Goal: Check status: Check status

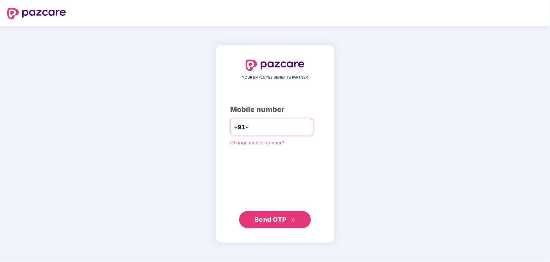
click at [261, 127] on input "number" at bounding box center [280, 126] width 59 height 11
type input "**********"
click at [250, 220] on button "Send OTP" at bounding box center [275, 219] width 72 height 17
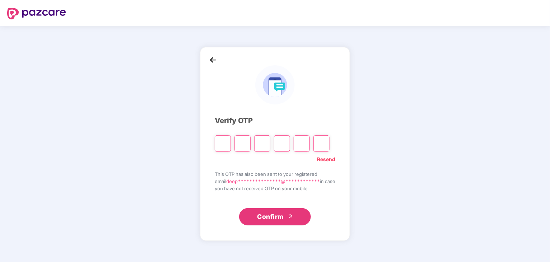
type input "*"
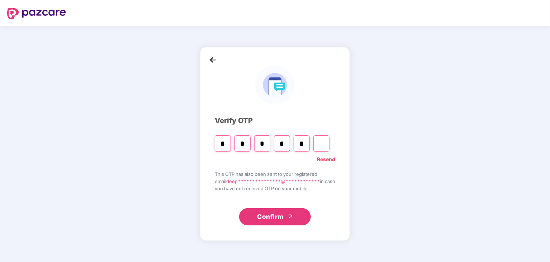
type input "*"
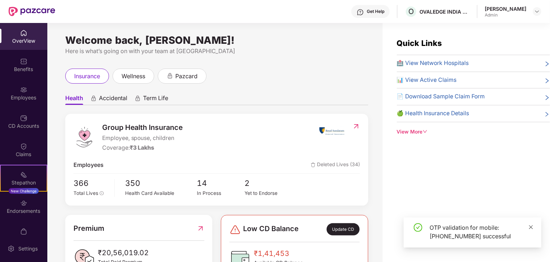
click at [532, 227] on icon "close" at bounding box center [531, 226] width 5 height 5
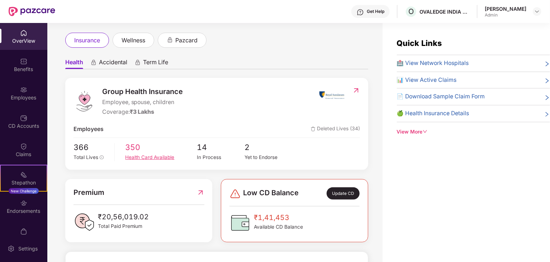
scroll to position [72, 0]
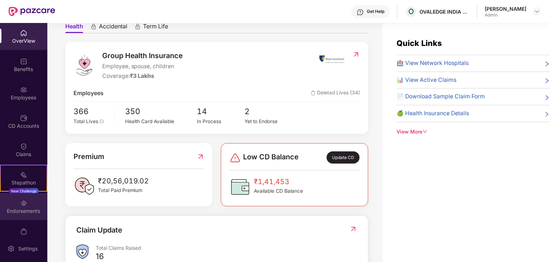
click at [11, 210] on div "Endorsements" at bounding box center [23, 210] width 47 height 7
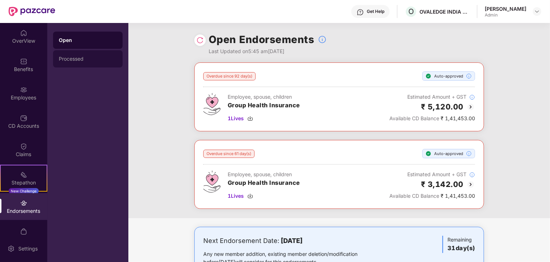
click at [92, 61] on div "Processed" at bounding box center [88, 59] width 58 height 6
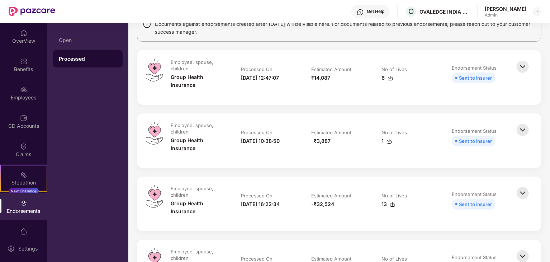
scroll to position [55, 0]
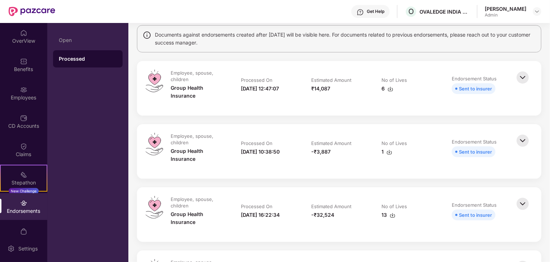
click at [514, 143] on td "Endorsement Status Sent to insurer" at bounding box center [480, 151] width 70 height 37
click at [522, 141] on img at bounding box center [523, 141] width 16 height 16
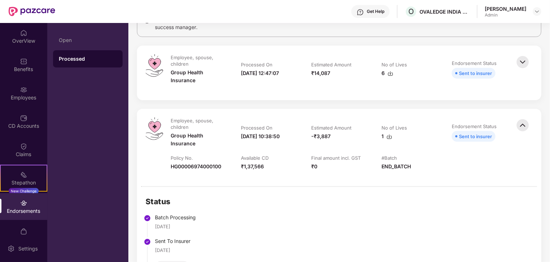
scroll to position [72, 0]
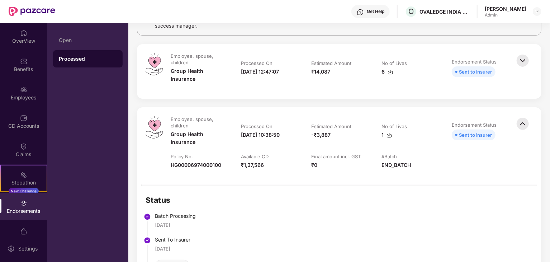
click at [436, 147] on td "No of Lives 1" at bounding box center [409, 134] width 70 height 37
click at [86, 42] on div "Open" at bounding box center [88, 40] width 58 height 6
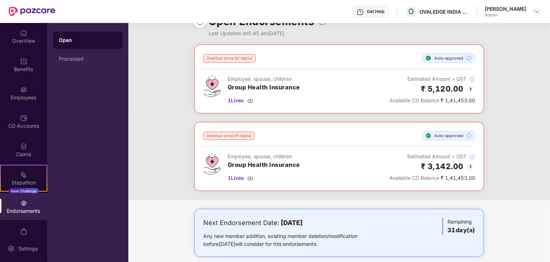
scroll to position [26, 0]
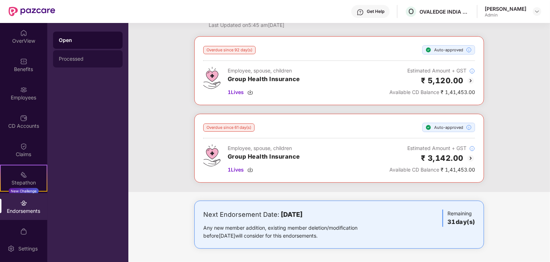
click at [80, 64] on div "Processed" at bounding box center [88, 58] width 70 height 17
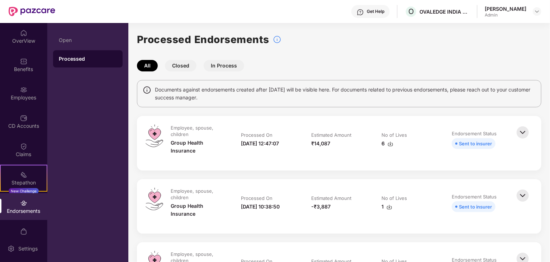
click at [365, 204] on div "-₹3,887" at bounding box center [339, 207] width 56 height 8
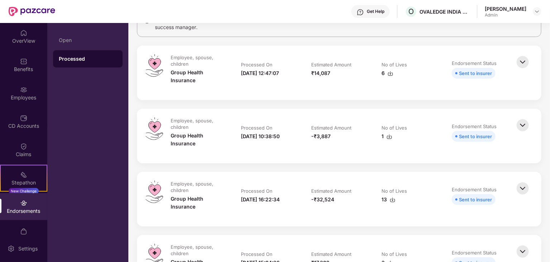
scroll to position [72, 0]
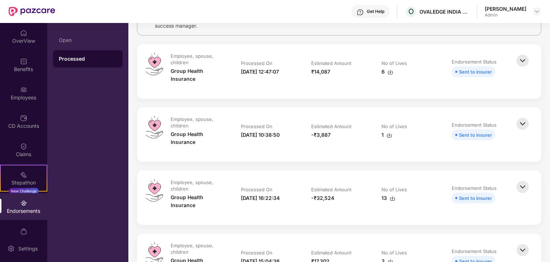
click at [522, 192] on img at bounding box center [523, 187] width 16 height 16
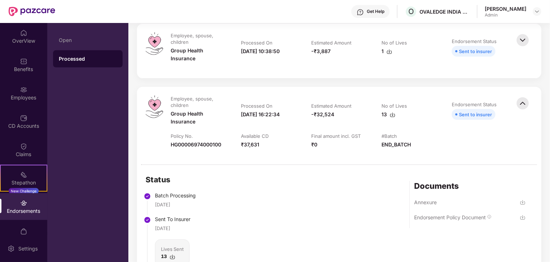
scroll to position [143, 0]
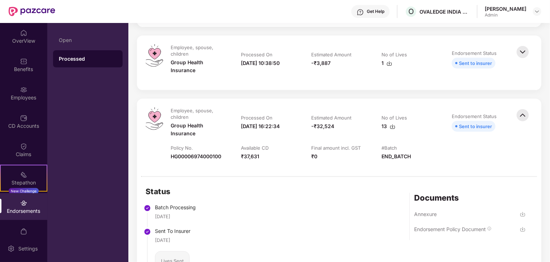
click at [518, 51] on img at bounding box center [523, 52] width 16 height 16
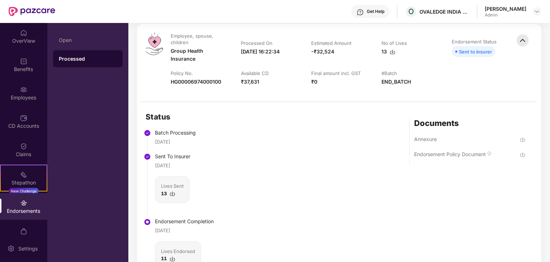
scroll to position [430, 0]
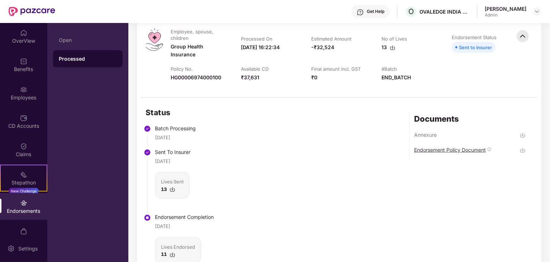
click at [440, 146] on div "Endorsement Policy Document" at bounding box center [450, 149] width 72 height 7
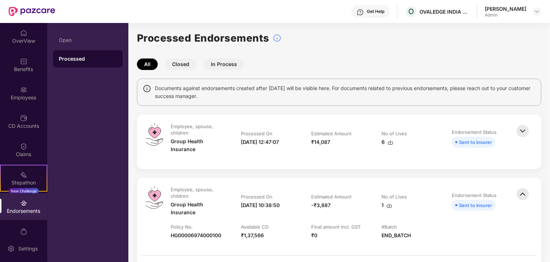
scroll to position [0, 0]
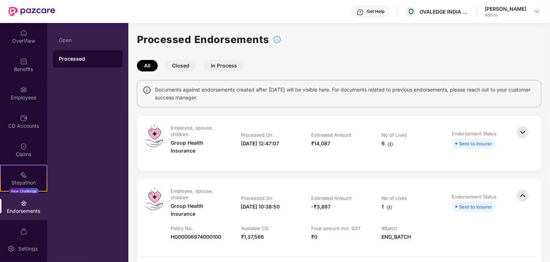
click at [459, 140] on div "Sent to insurer" at bounding box center [475, 143] width 33 height 8
click at [524, 132] on img at bounding box center [523, 132] width 16 height 16
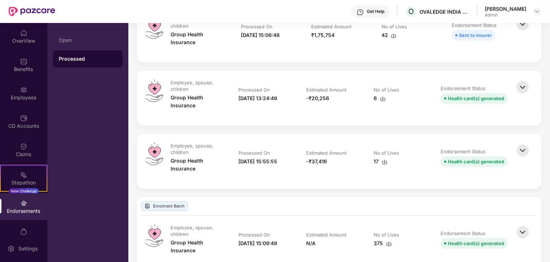
scroll to position [1004, 0]
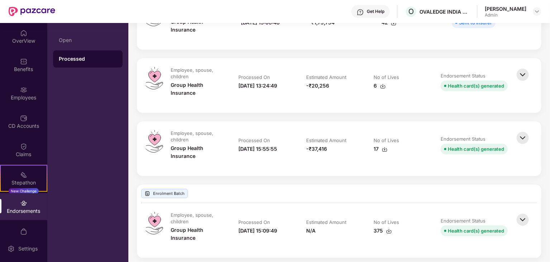
click at [524, 135] on img at bounding box center [523, 138] width 16 height 16
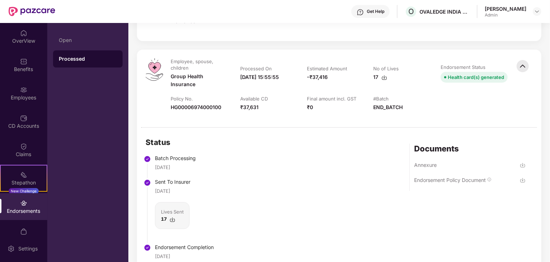
scroll to position [1112, 0]
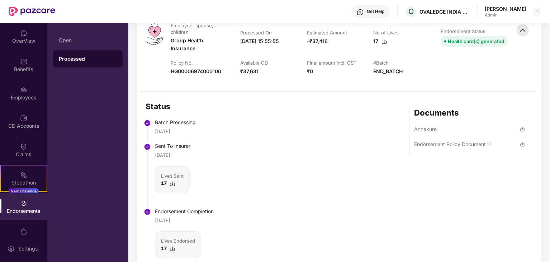
click at [522, 143] on img at bounding box center [523, 144] width 6 height 6
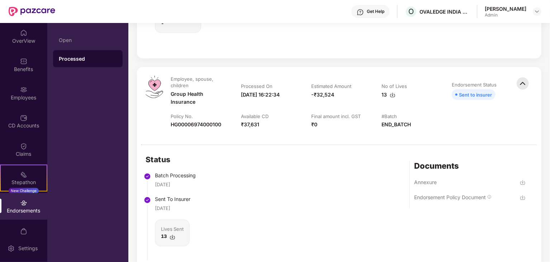
scroll to position [574, 0]
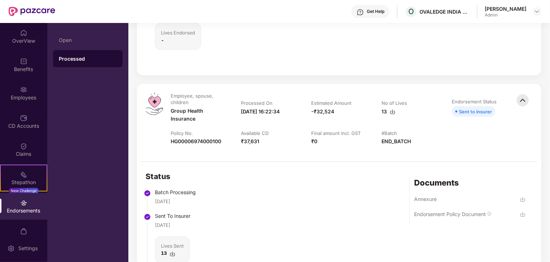
click at [521, 212] on img at bounding box center [523, 215] width 6 height 6
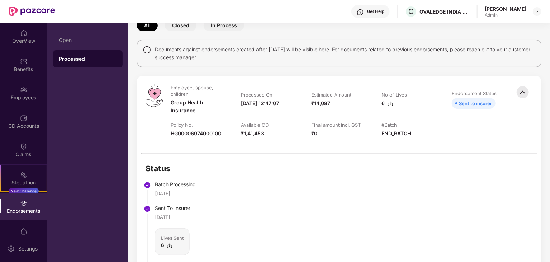
scroll to position [0, 0]
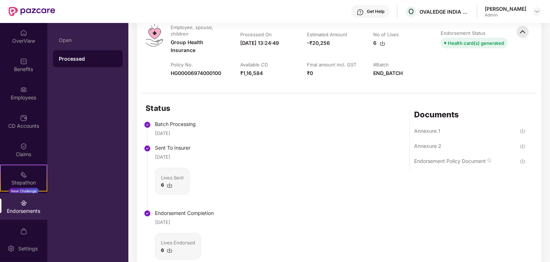
scroll to position [408, 0]
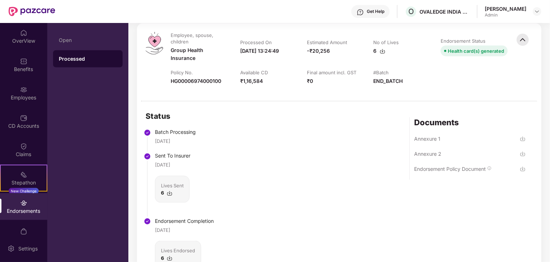
click at [522, 170] on img at bounding box center [523, 169] width 6 height 6
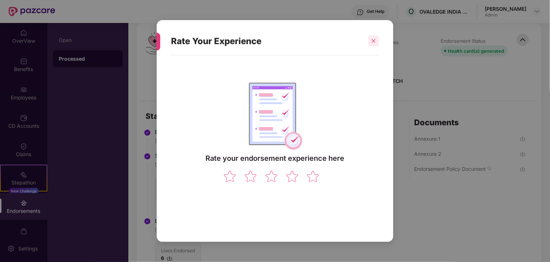
click at [374, 43] on icon "close" at bounding box center [373, 40] width 5 height 5
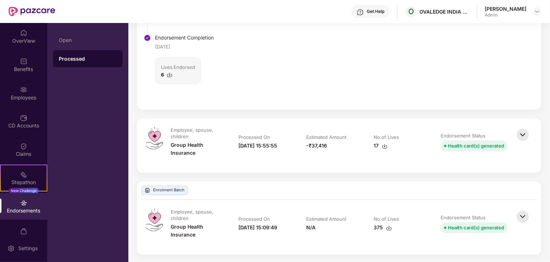
scroll to position [592, 0]
click at [523, 133] on img at bounding box center [523, 134] width 16 height 16
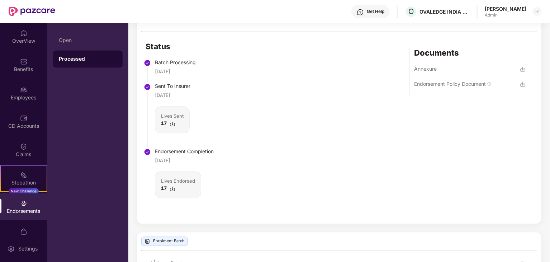
scroll to position [772, 0]
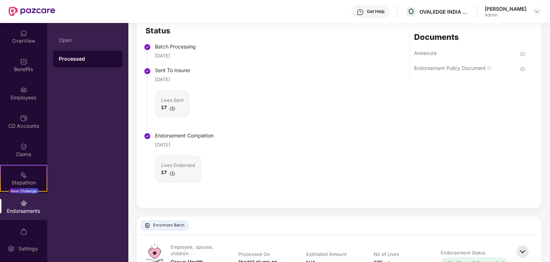
click at [522, 69] on img at bounding box center [523, 69] width 6 height 6
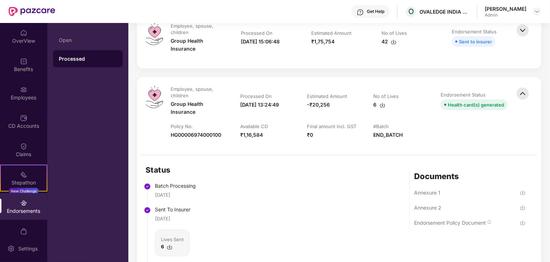
scroll to position [323, 0]
